Goal: Check status: Check status

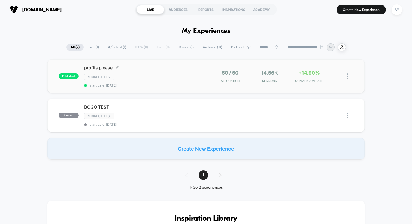
click at [186, 71] on div "profits please Click to edit experience details Click to edit experience detail…" at bounding box center [144, 76] width 121 height 22
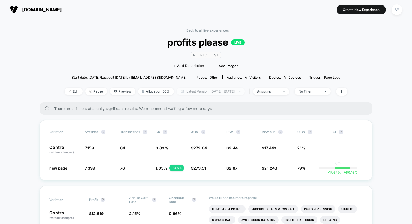
click at [208, 91] on span "Latest Version: [DATE] - [DATE]" at bounding box center [210, 91] width 68 height 7
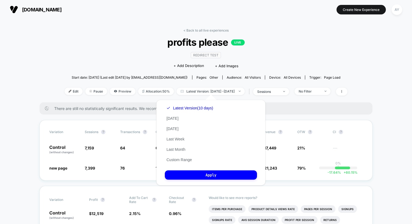
click at [270, 39] on span "profits please LIVE" at bounding box center [206, 41] width 254 height 11
